Goal: Find specific page/section: Find specific page/section

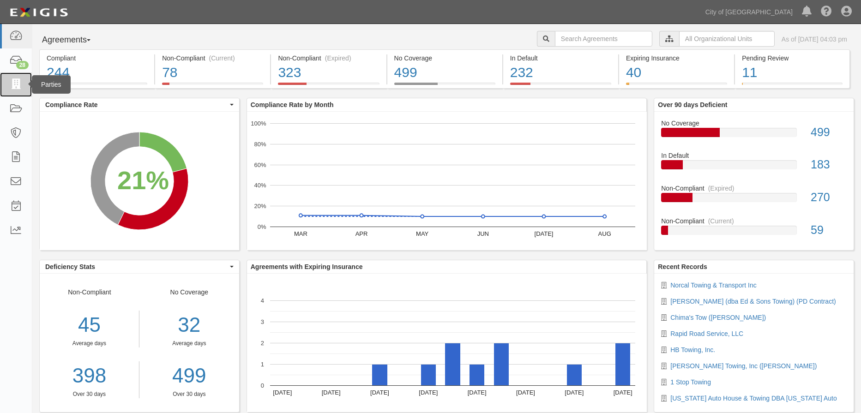
click at [18, 85] on icon at bounding box center [15, 84] width 13 height 11
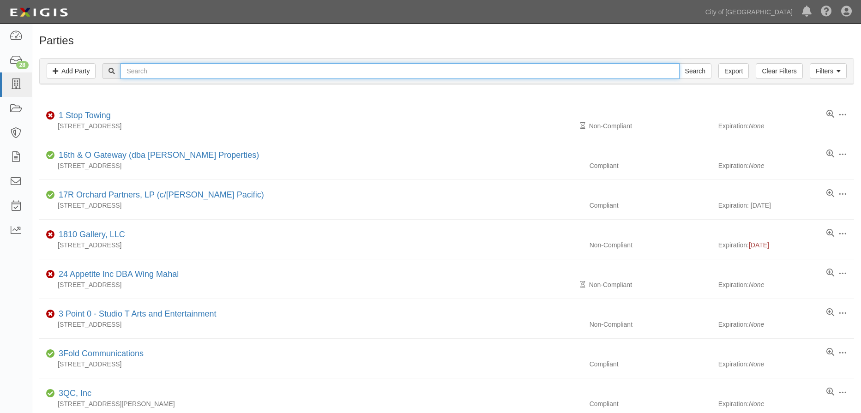
click at [169, 75] on input "text" at bounding box center [399, 71] width 558 height 16
type input "dependable"
click at [691, 69] on input "Search" at bounding box center [695, 71] width 32 height 16
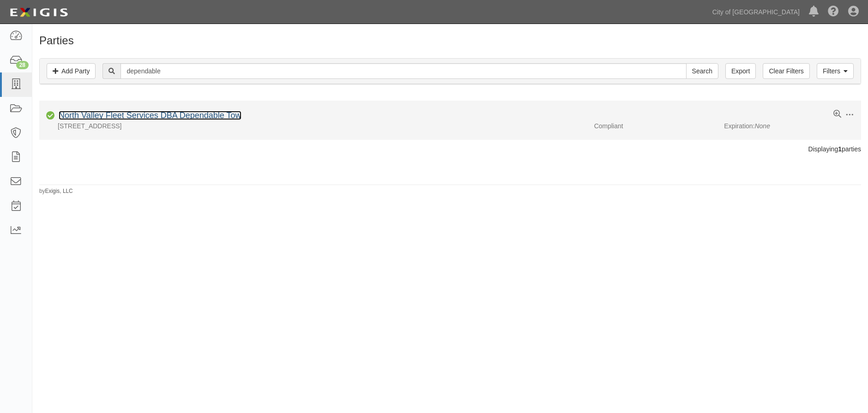
click at [176, 117] on link "North Valley Fleet Services DBA Dependable Tow" at bounding box center [150, 115] width 183 height 9
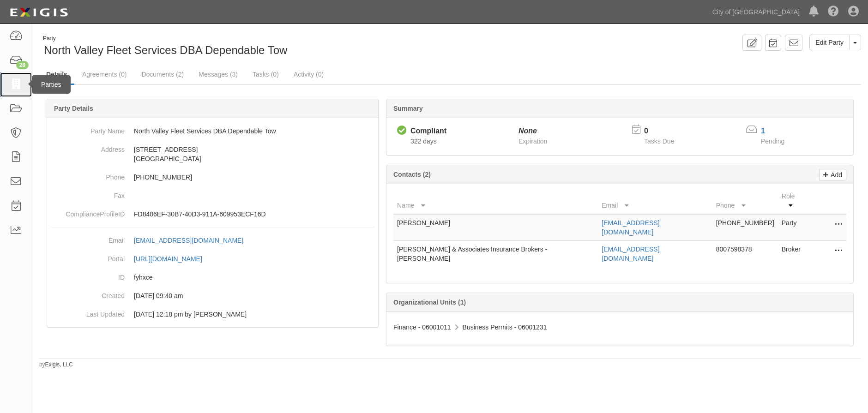
click at [20, 88] on icon at bounding box center [15, 84] width 13 height 11
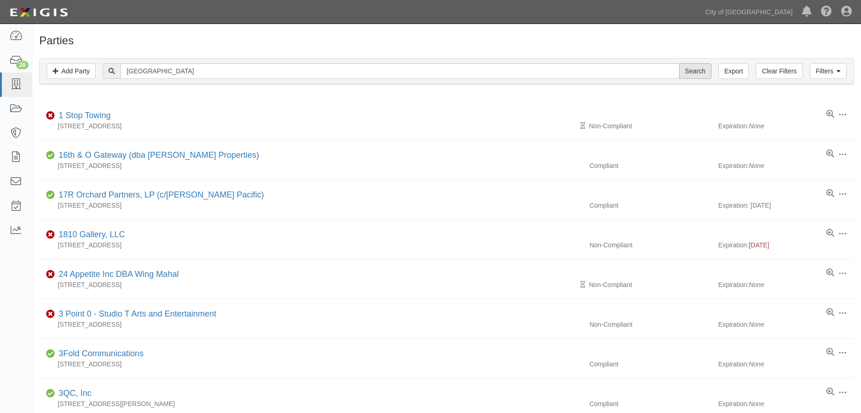
type input "central valley"
click at [693, 68] on input "Search" at bounding box center [695, 71] width 32 height 16
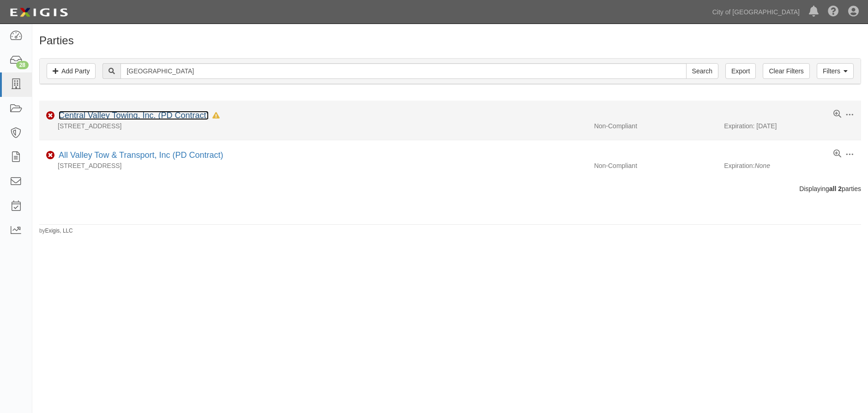
click at [161, 115] on link "Central Valley Towing, Inc. (PD Contract)" at bounding box center [134, 115] width 150 height 9
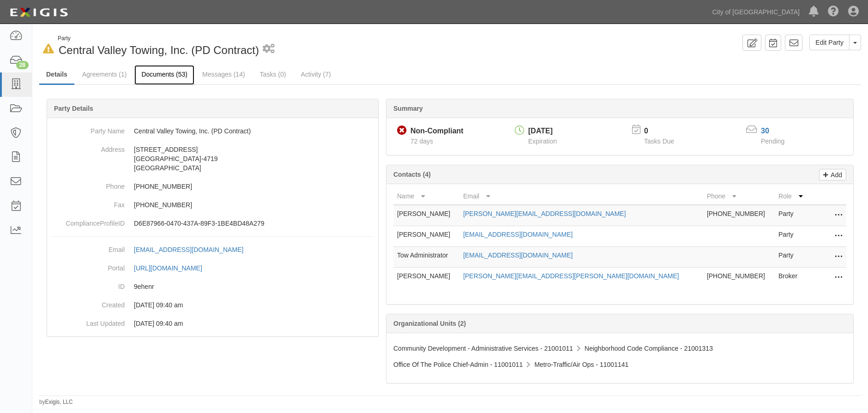
click at [174, 74] on link "Documents (53)" at bounding box center [164, 75] width 60 height 20
